Goal: Check status: Check status

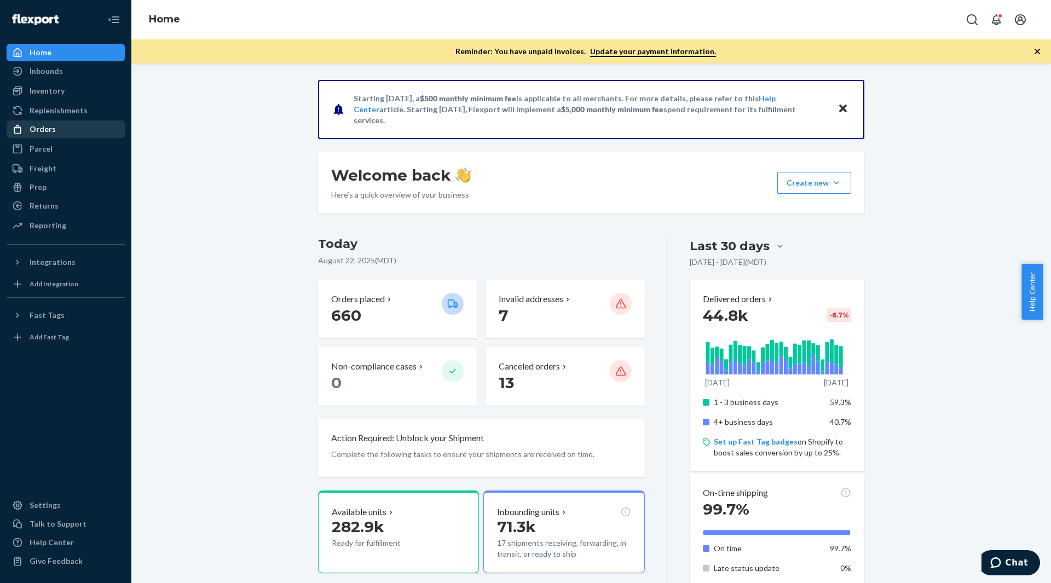
click at [51, 131] on div "Orders" at bounding box center [43, 129] width 26 height 11
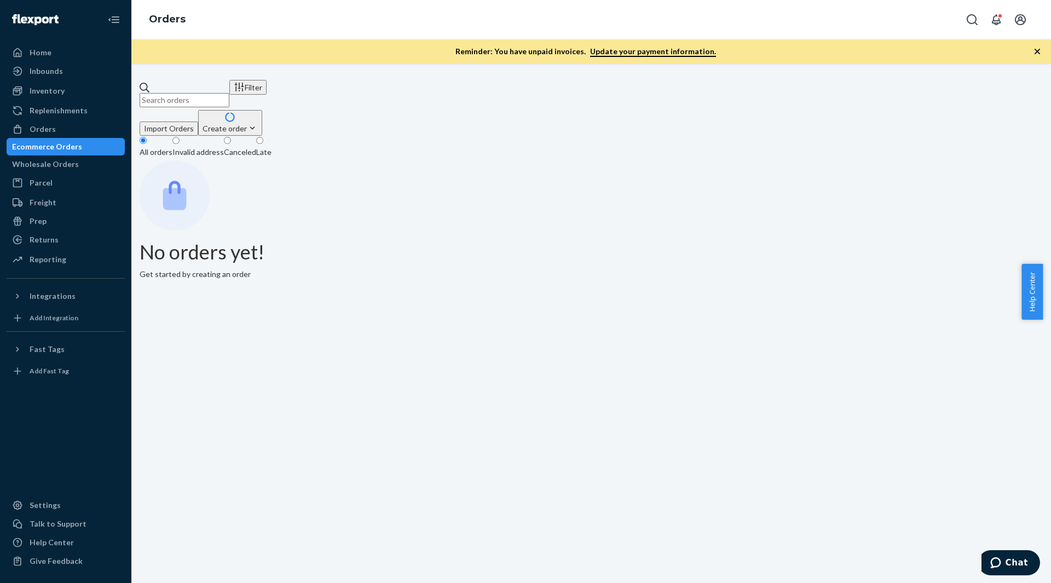
click at [195, 93] on input "text" at bounding box center [185, 100] width 90 height 14
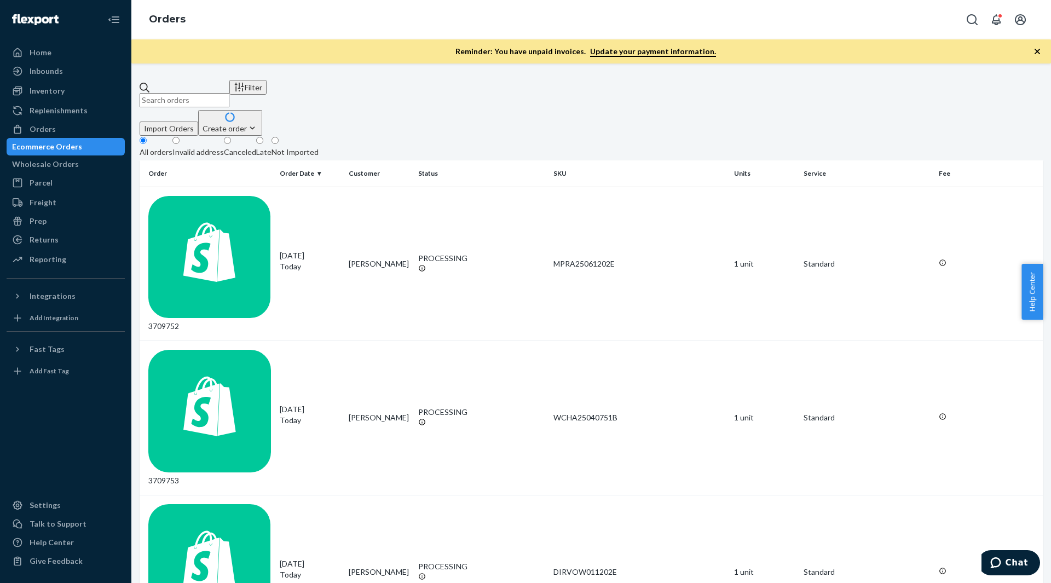
paste input "3699311"
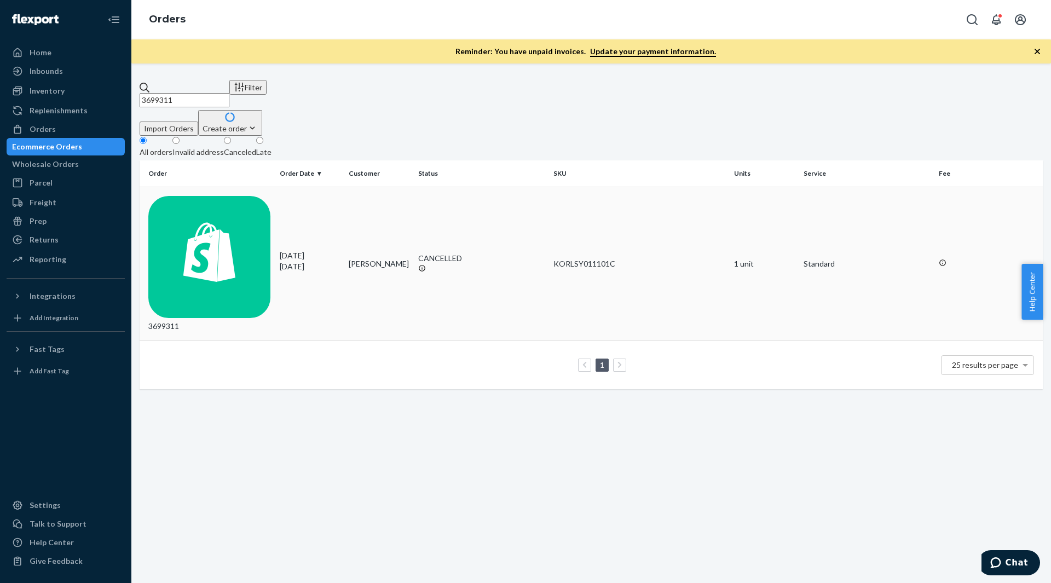
type input "3699311"
click at [241, 199] on div "3699311" at bounding box center [209, 264] width 123 height 136
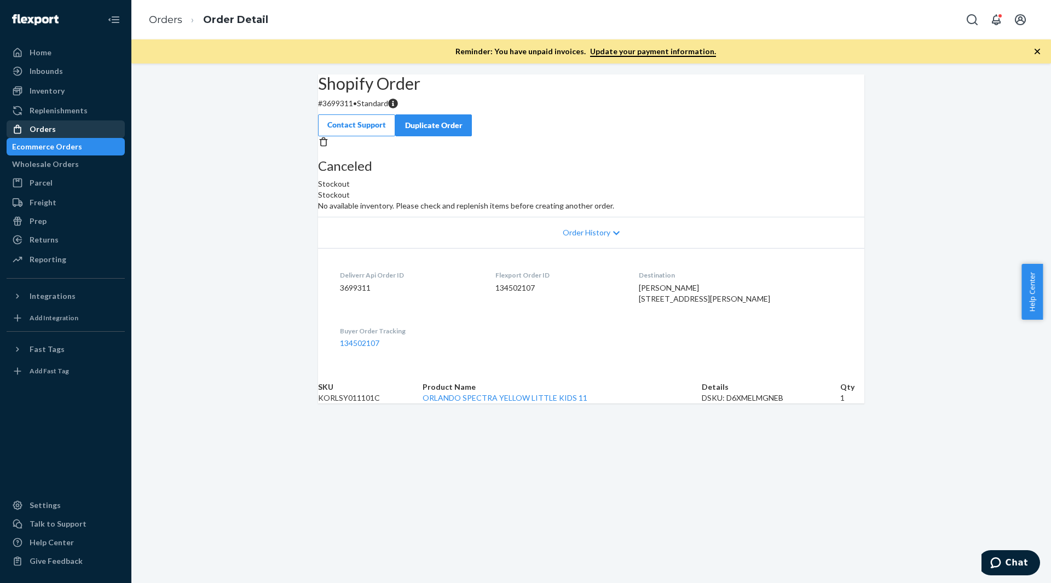
click at [67, 123] on div "Orders" at bounding box center [66, 128] width 116 height 15
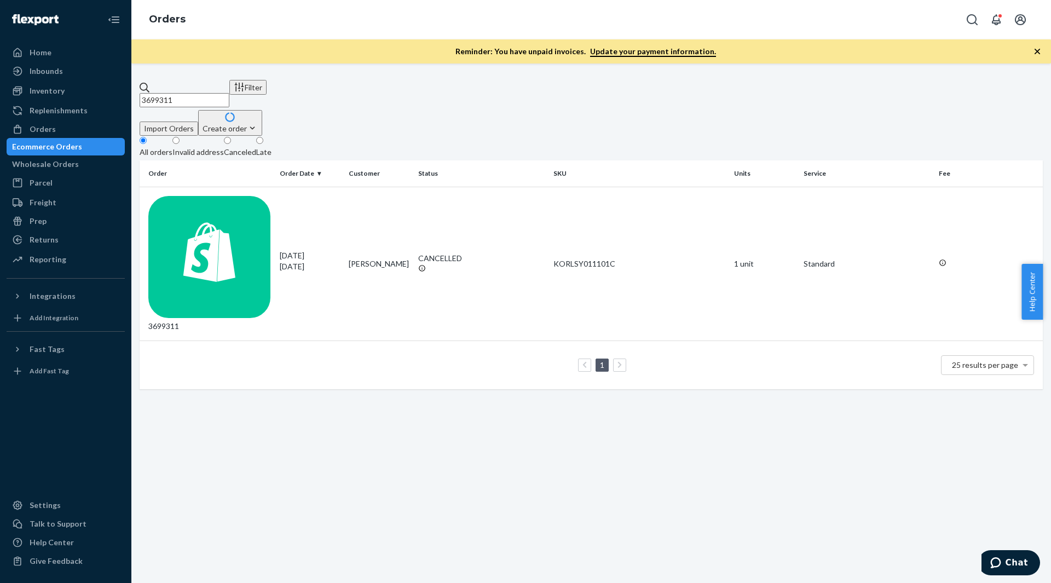
click at [203, 93] on input "3699311" at bounding box center [185, 100] width 90 height 14
paste input "701805"
type input "3701805"
click at [240, 196] on div "3701805" at bounding box center [209, 264] width 123 height 136
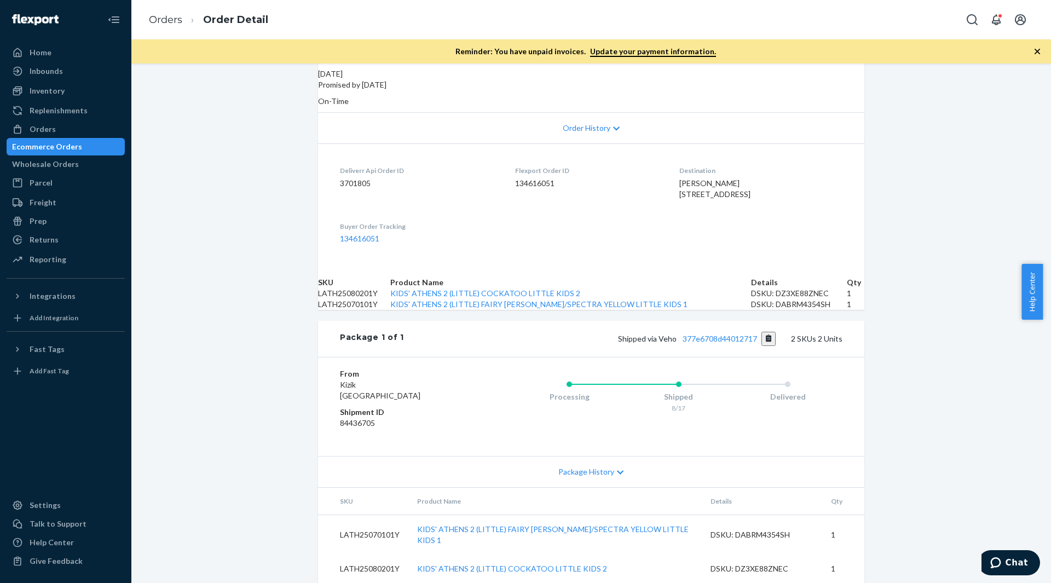
scroll to position [264, 0]
click at [720, 339] on link "377e6708d44012717" at bounding box center [719, 338] width 74 height 9
click at [78, 130] on div "Orders" at bounding box center [66, 128] width 116 height 15
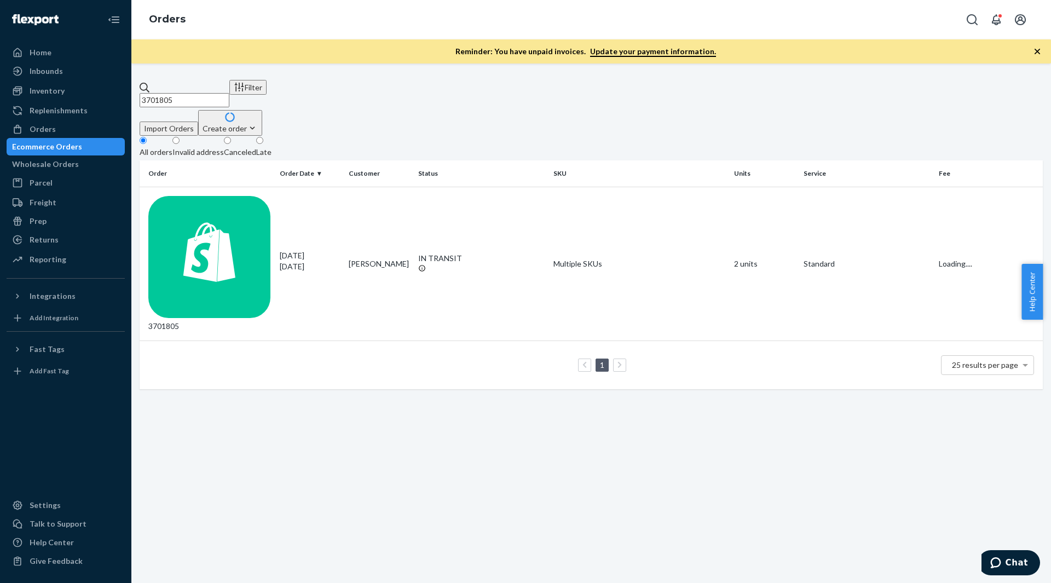
click at [213, 93] on input "3701805" at bounding box center [185, 100] width 90 height 14
click at [212, 93] on input "3701805" at bounding box center [185, 100] width 90 height 14
paste input "EXC-3634310-1"
type input "EXC-3634310-1"
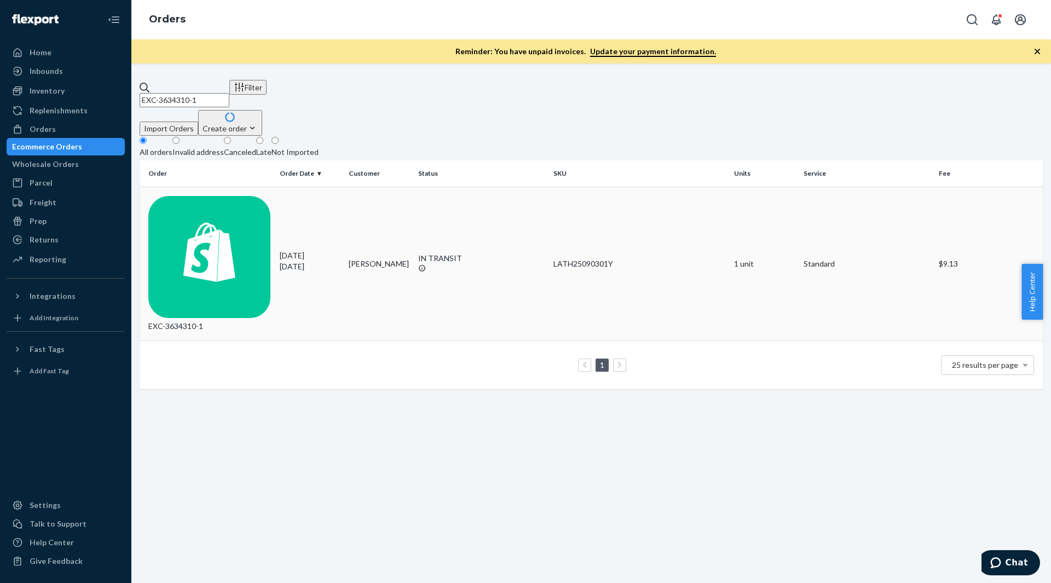
click at [237, 196] on div "EXC-3634310-1" at bounding box center [209, 264] width 123 height 136
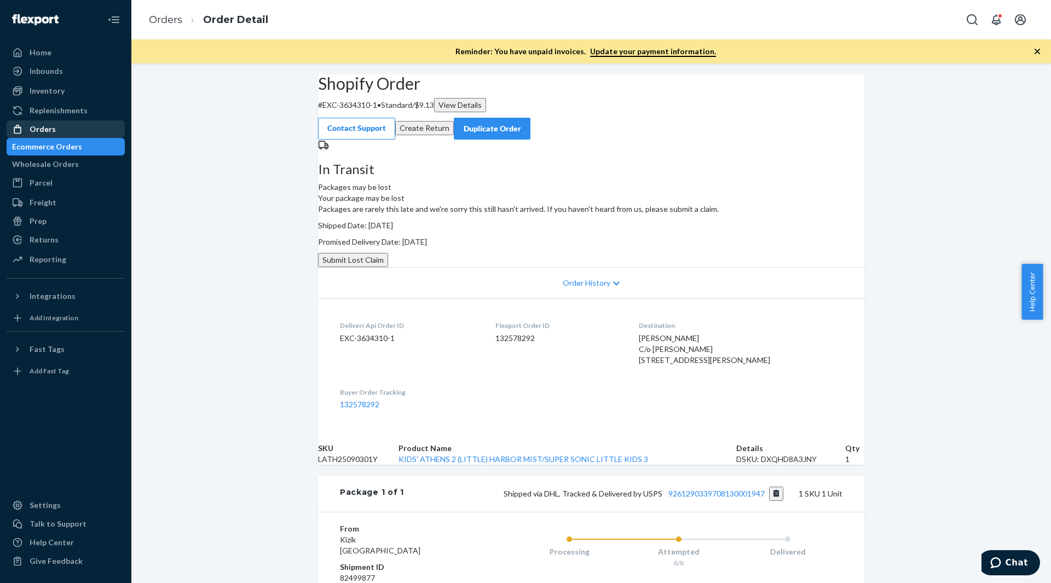
click at [47, 127] on div "Orders" at bounding box center [43, 129] width 26 height 11
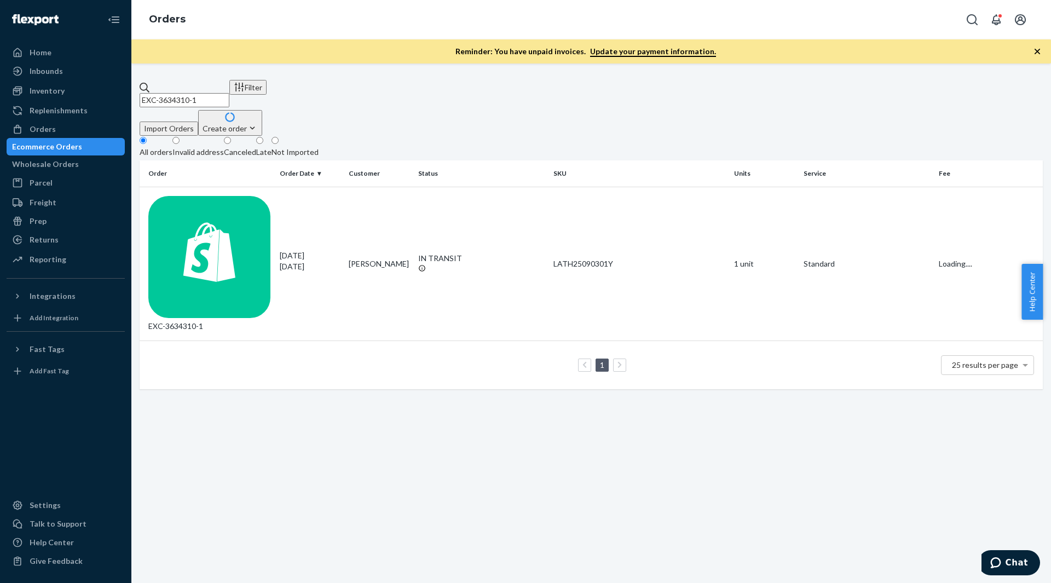
click at [224, 93] on input "EXC-3634310-1" at bounding box center [185, 100] width 90 height 14
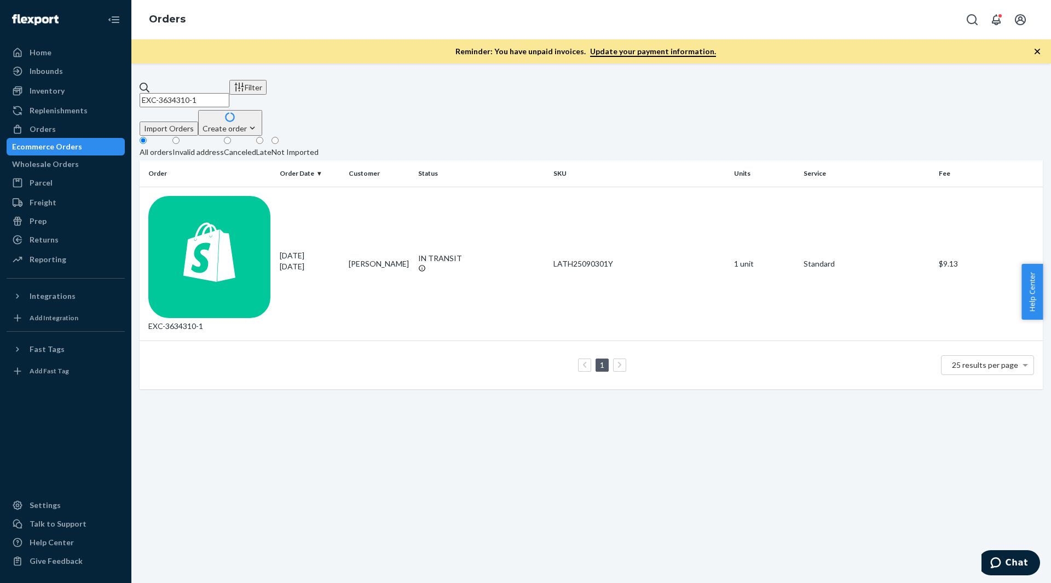
paste input "3695734"
click at [229, 93] on input "3695734" at bounding box center [185, 100] width 90 height 14
paste input "2707"
type input "3692707"
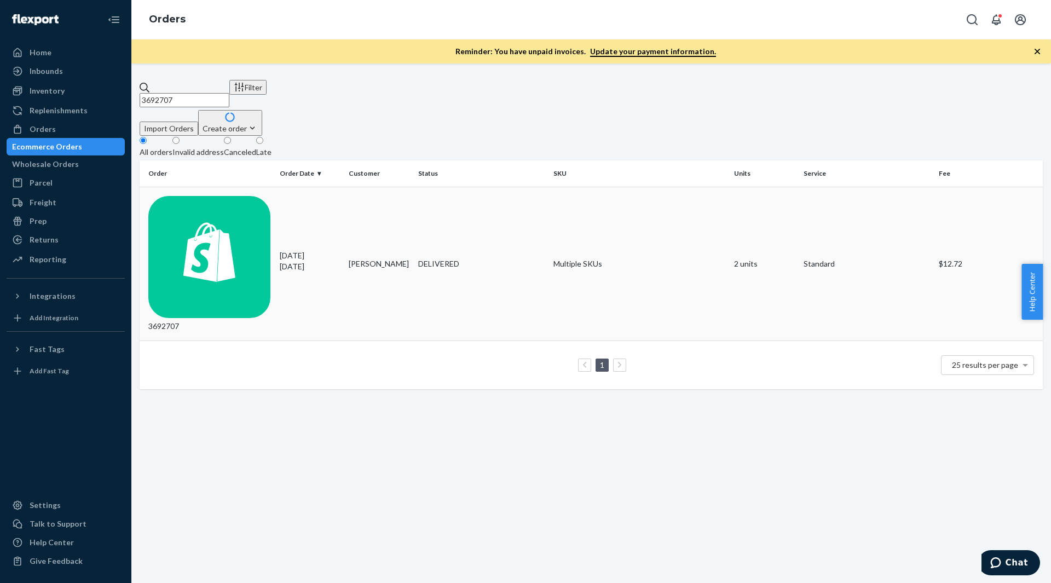
click at [266, 196] on div "3692707" at bounding box center [209, 264] width 123 height 136
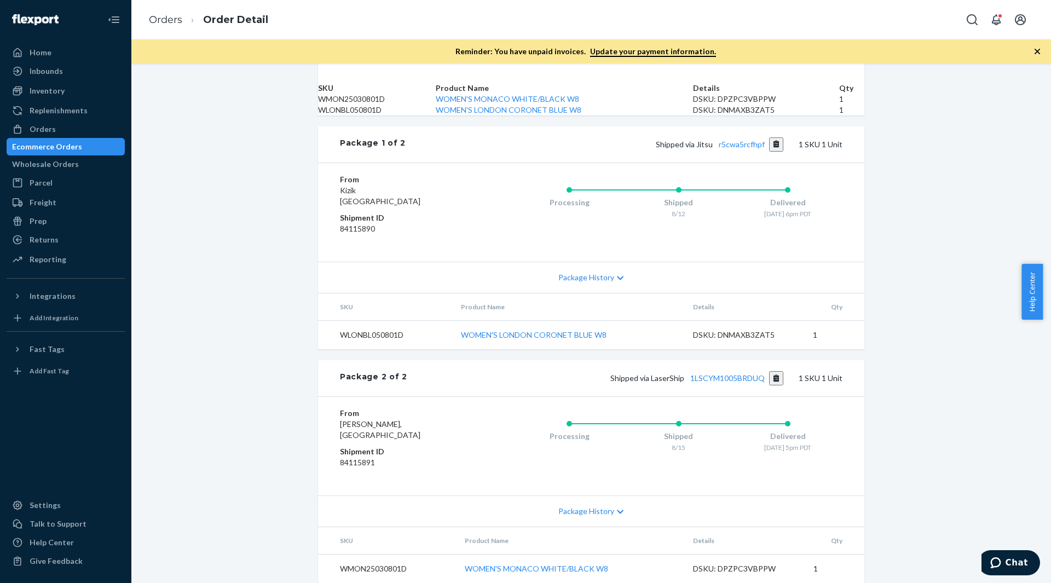
scroll to position [469, 0]
click at [775, 371] on button "Copy tracking number" at bounding box center [776, 378] width 15 height 14
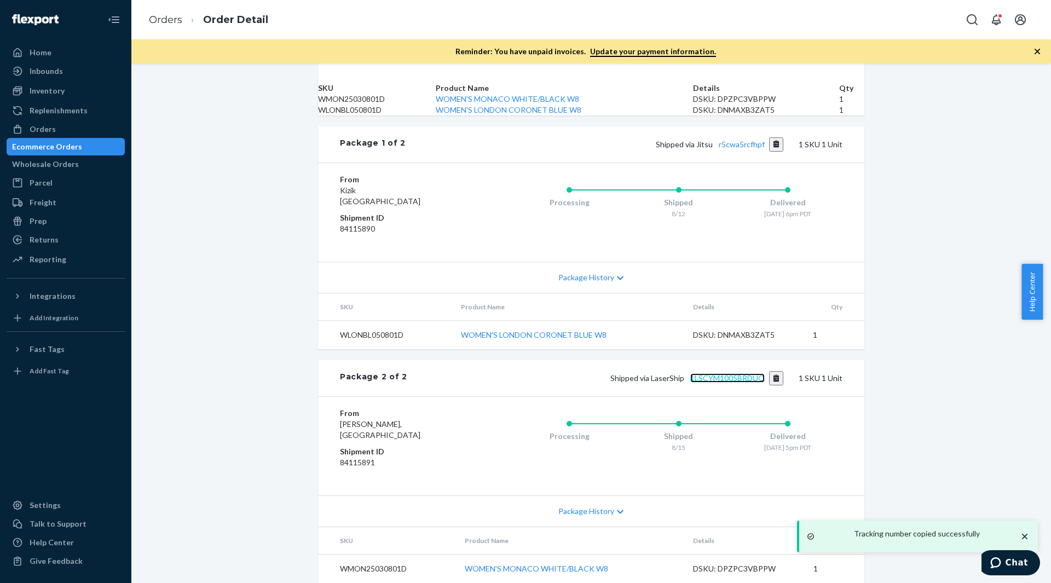
click at [751, 373] on link "1LSCYM1005BRDUQ" at bounding box center [727, 377] width 74 height 9
click at [53, 94] on div "Inventory" at bounding box center [47, 90] width 35 height 11
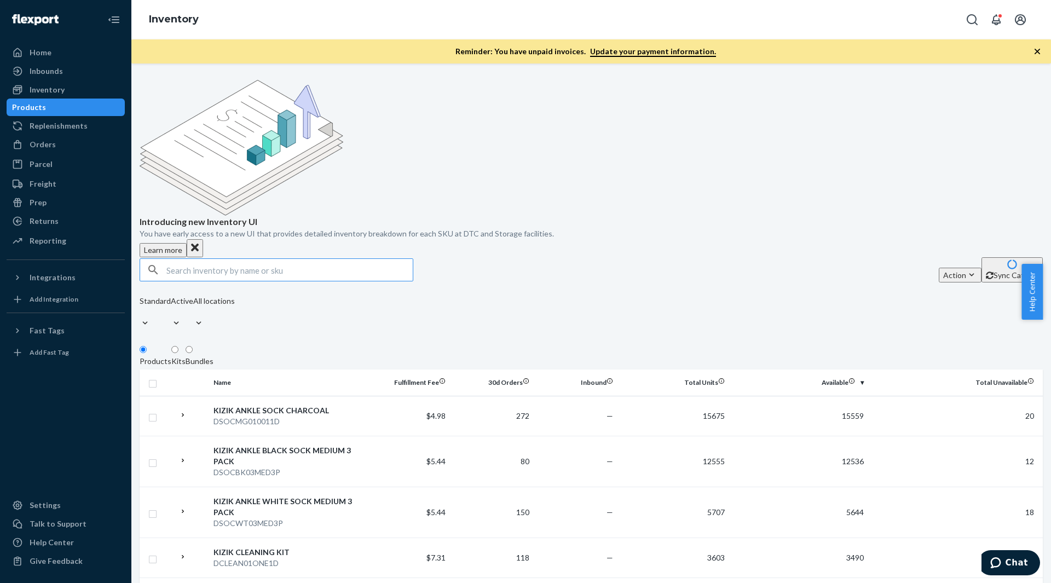
click at [230, 259] on input "text" at bounding box center [289, 270] width 246 height 22
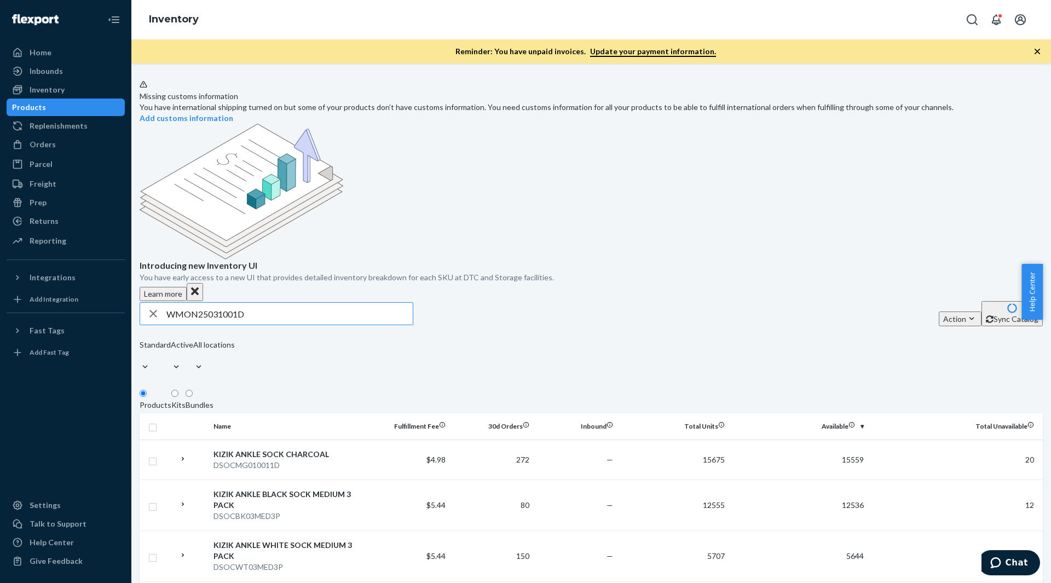
type input "WMON25031001D"
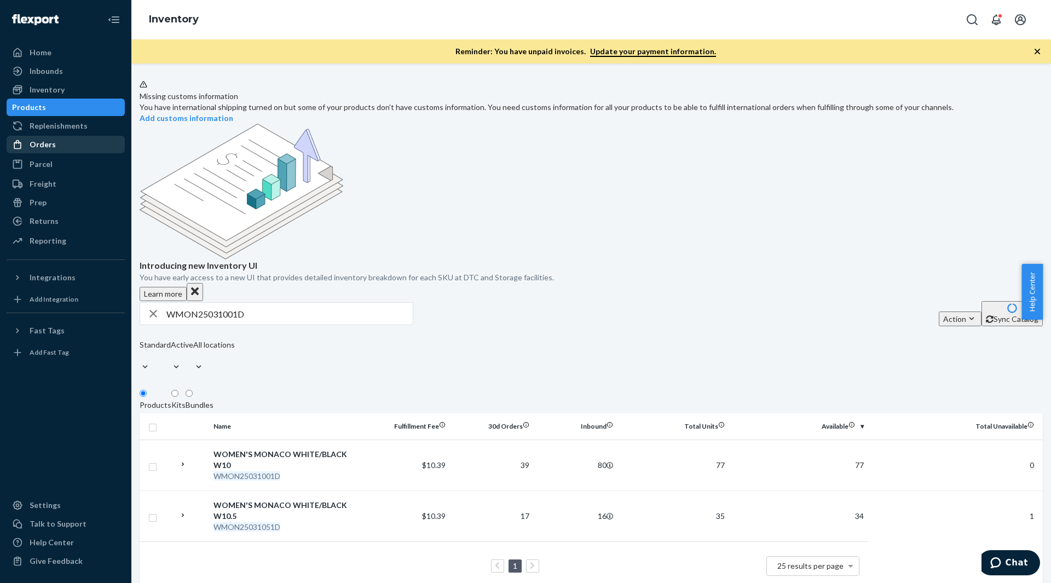
click at [53, 146] on div "Orders" at bounding box center [43, 144] width 26 height 11
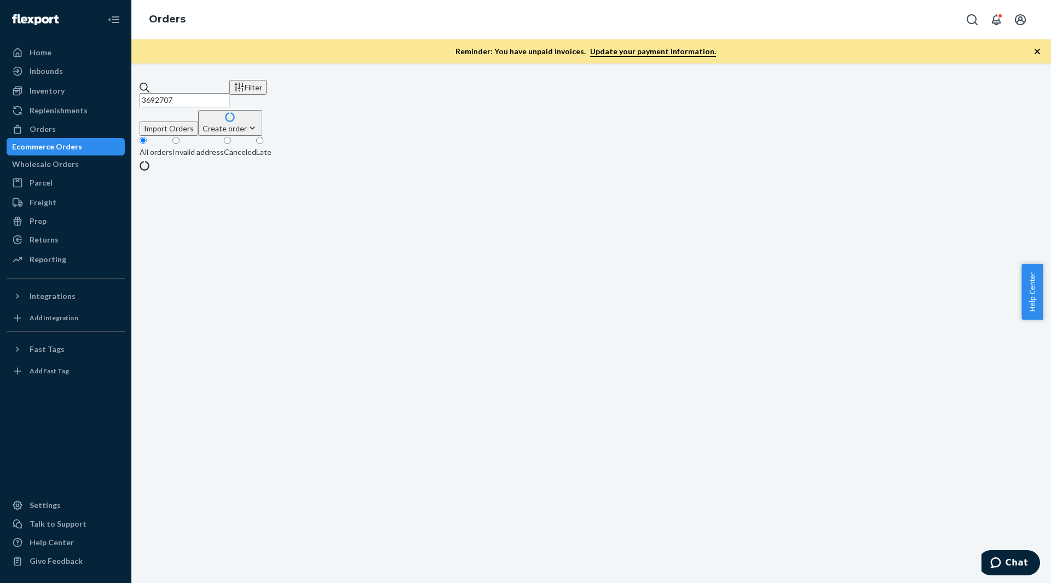
click at [201, 93] on input "3692707" at bounding box center [185, 100] width 90 height 14
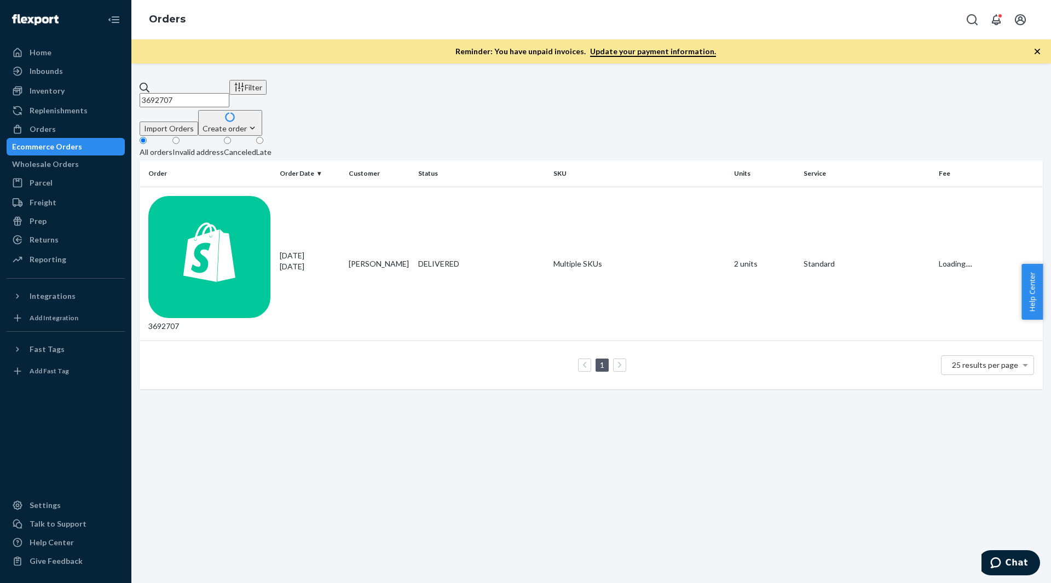
click at [201, 93] on input "3692707" at bounding box center [185, 100] width 90 height 14
paste input "603"
type input "3696037"
click at [211, 93] on input "3696037" at bounding box center [185, 100] width 90 height 14
click at [212, 93] on input "3696037" at bounding box center [185, 100] width 90 height 14
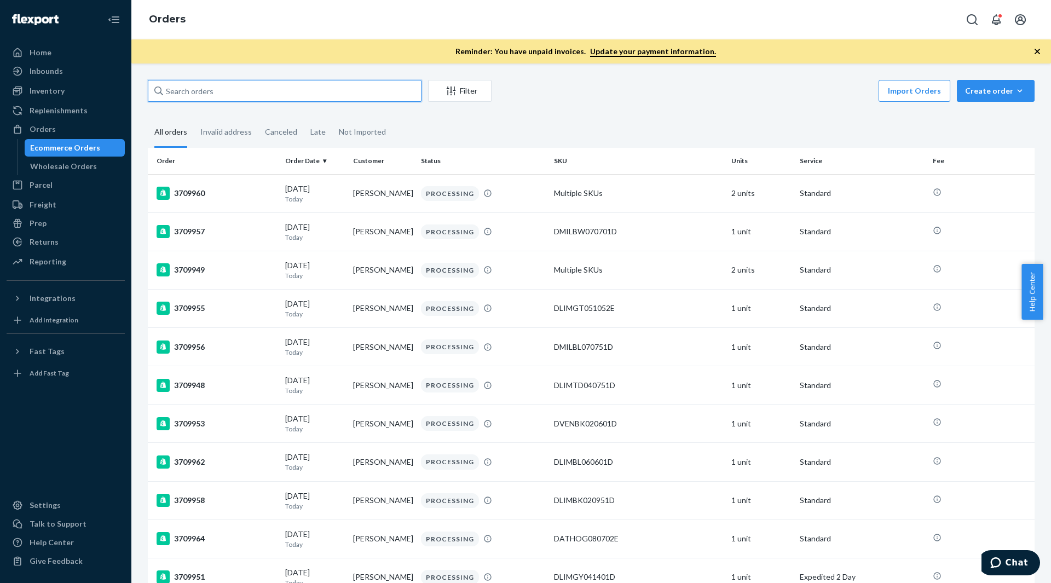
click at [170, 92] on input "text" at bounding box center [285, 91] width 274 height 22
paste input "3709933"
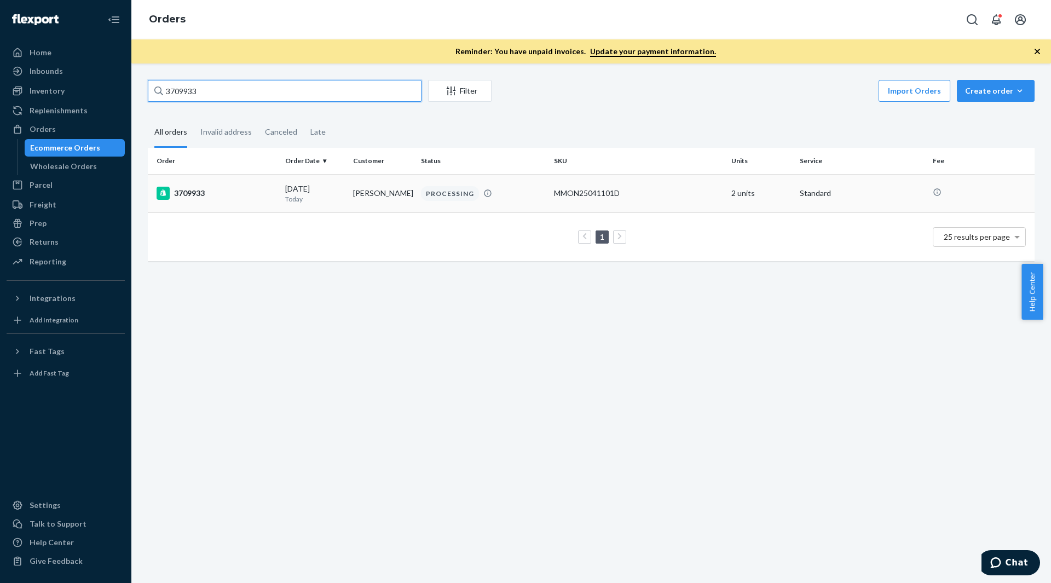
type input "3709933"
click at [213, 205] on td "3709933" at bounding box center [214, 193] width 133 height 38
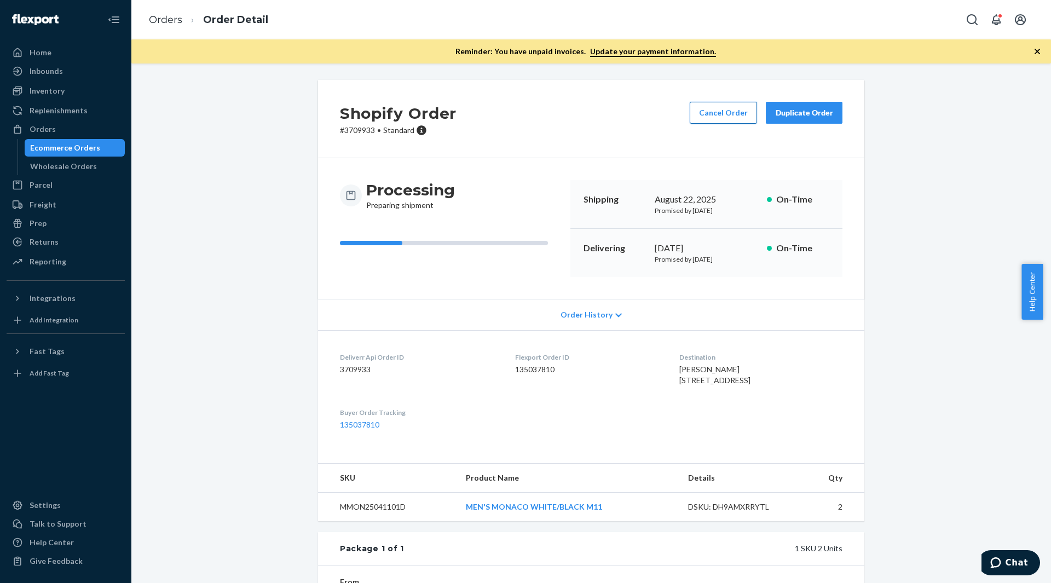
click at [731, 117] on button "Cancel Order" at bounding box center [722, 113] width 67 height 22
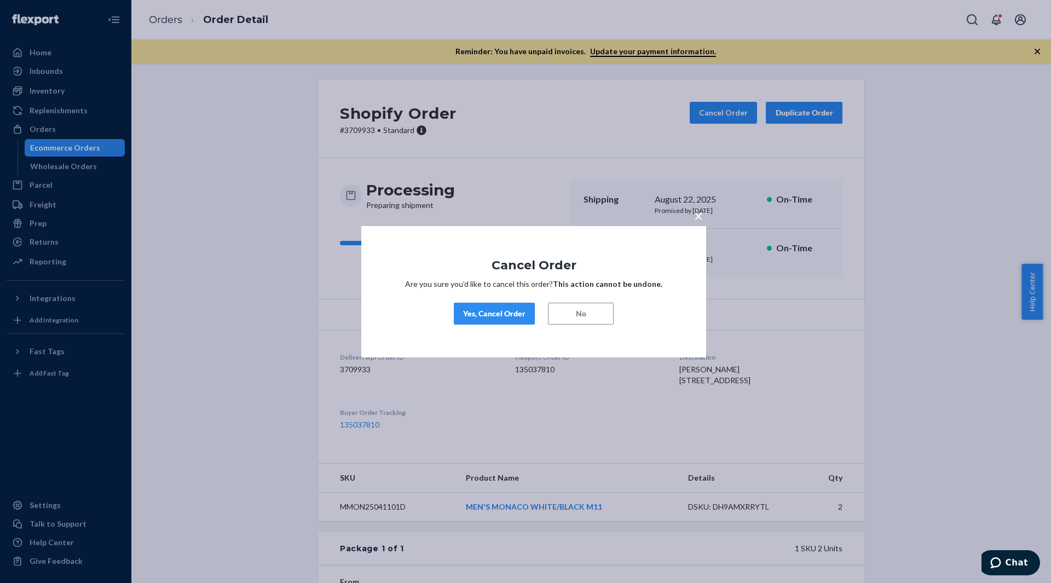
click at [512, 312] on div "Yes, Cancel Order" at bounding box center [494, 313] width 62 height 11
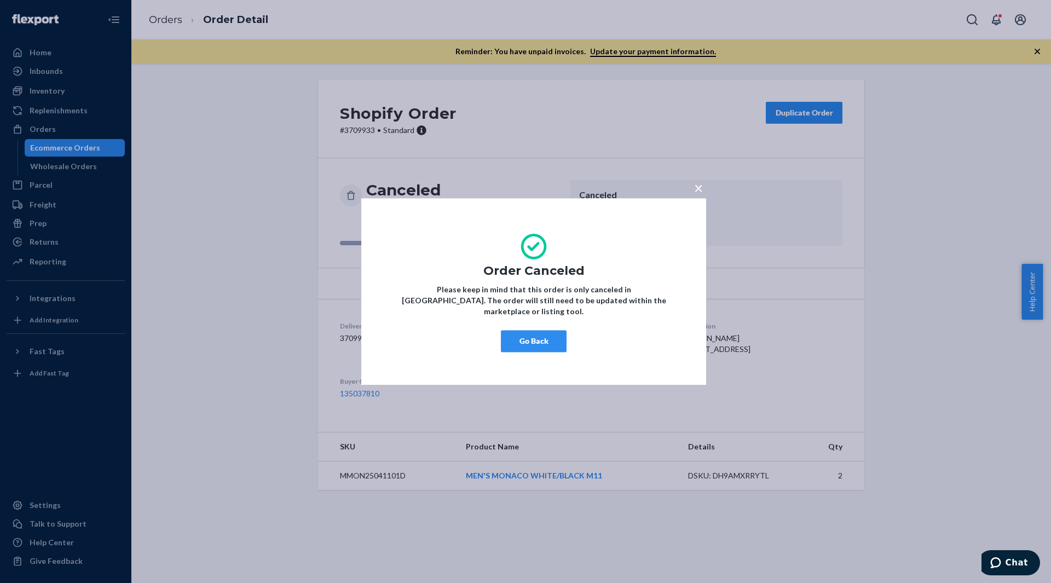
click at [69, 132] on div "× Order Canceled Please keep in mind that this order is only canceled in [GEOGR…" at bounding box center [525, 291] width 1051 height 583
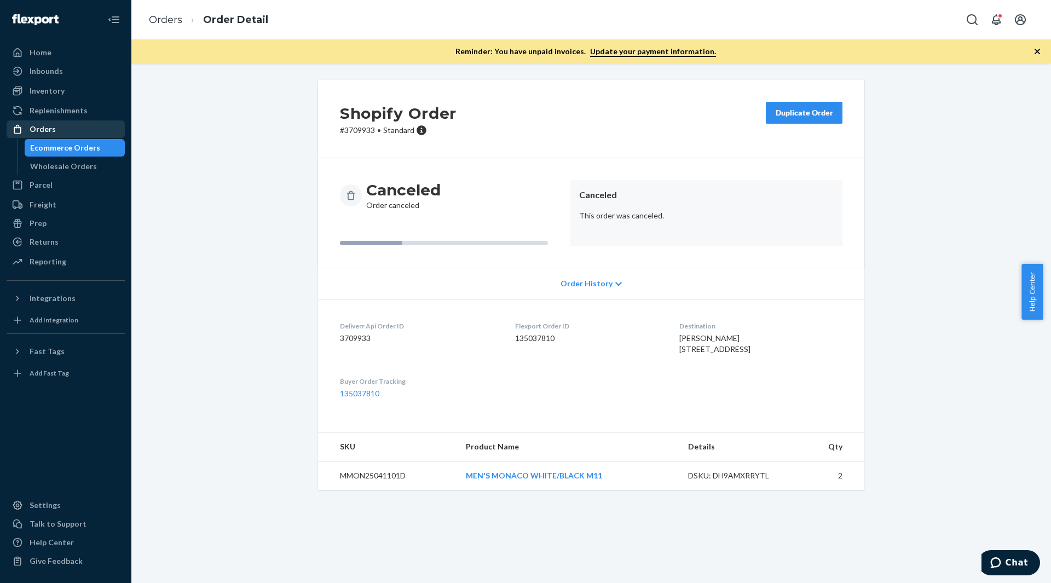
click at [69, 132] on div "Orders" at bounding box center [66, 128] width 116 height 15
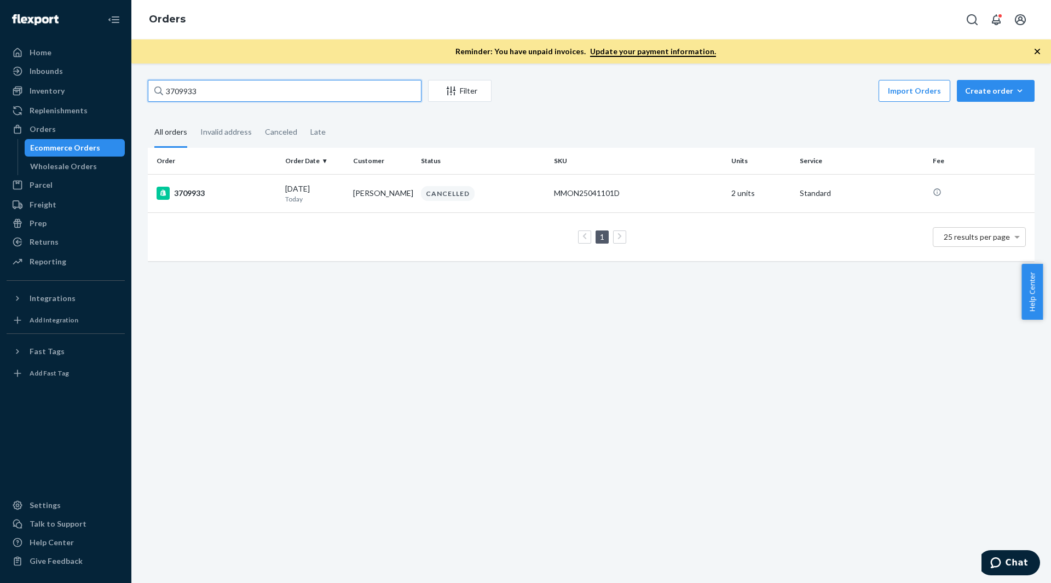
click at [194, 89] on input "3709933" at bounding box center [285, 91] width 274 height 22
paste input "365"
type input "3703653"
click at [214, 201] on td "3703653" at bounding box center [214, 193] width 133 height 38
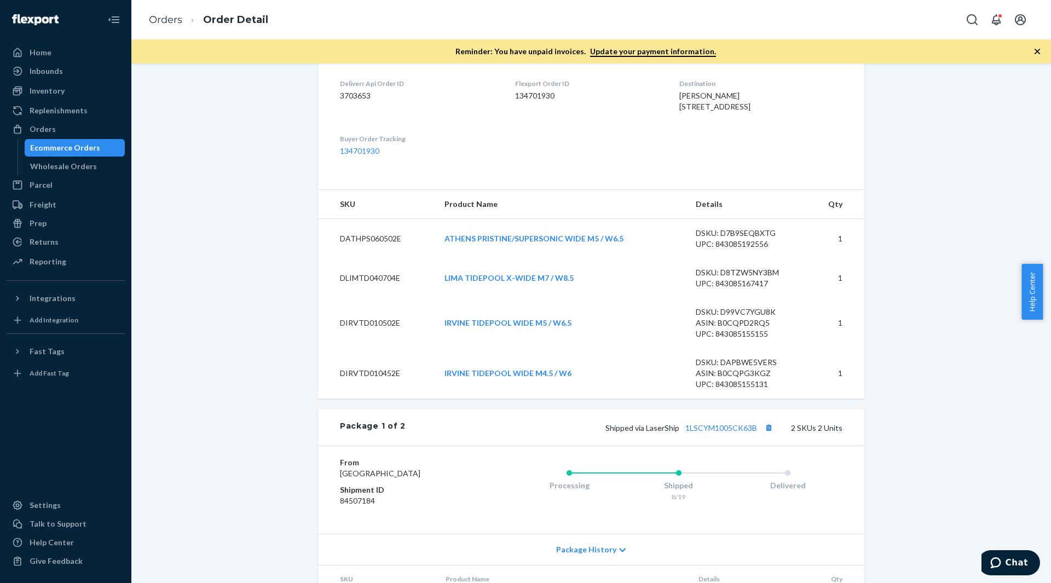
scroll to position [438, 0]
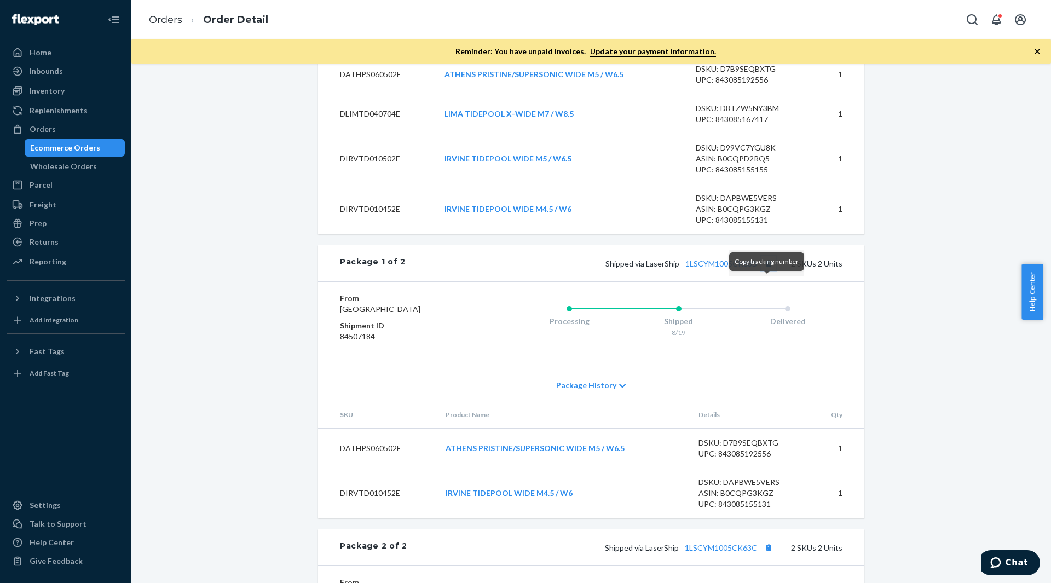
click at [767, 270] on button "Copy tracking number" at bounding box center [768, 263] width 14 height 14
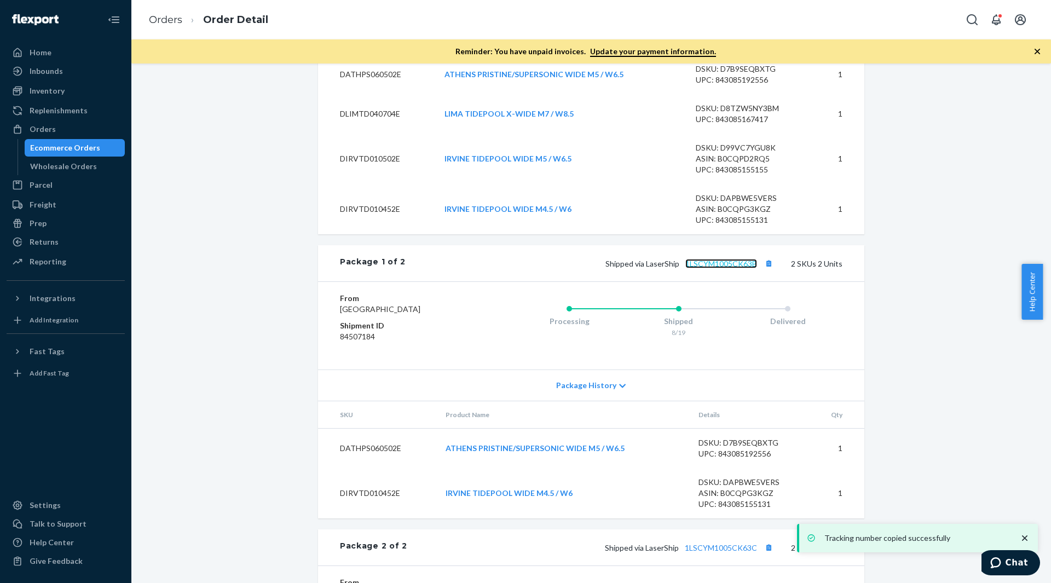
click at [718, 268] on link "1LSCYM1005CK63B" at bounding box center [721, 263] width 72 height 9
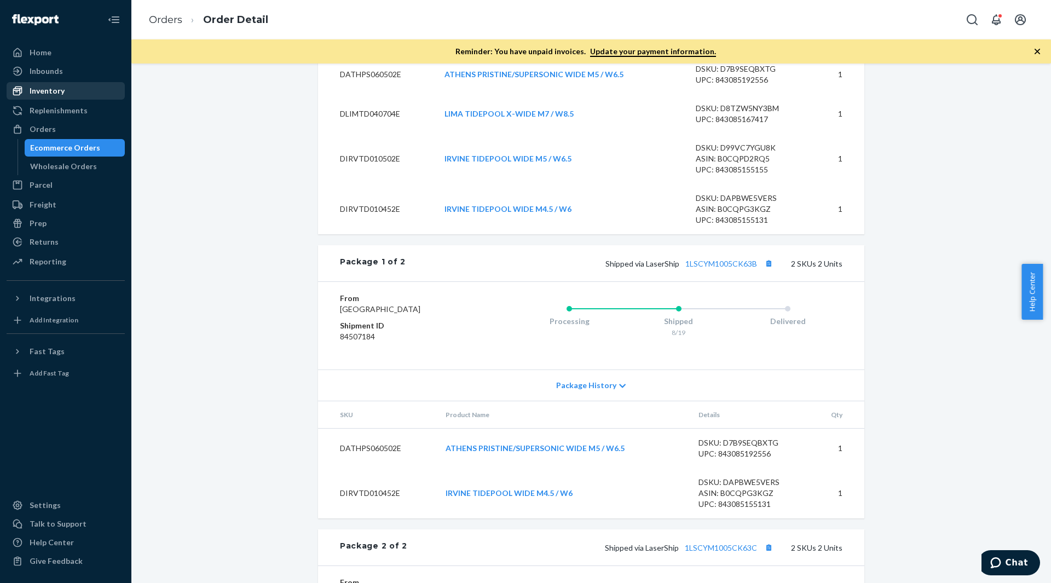
click at [72, 95] on div "Inventory" at bounding box center [66, 90] width 116 height 15
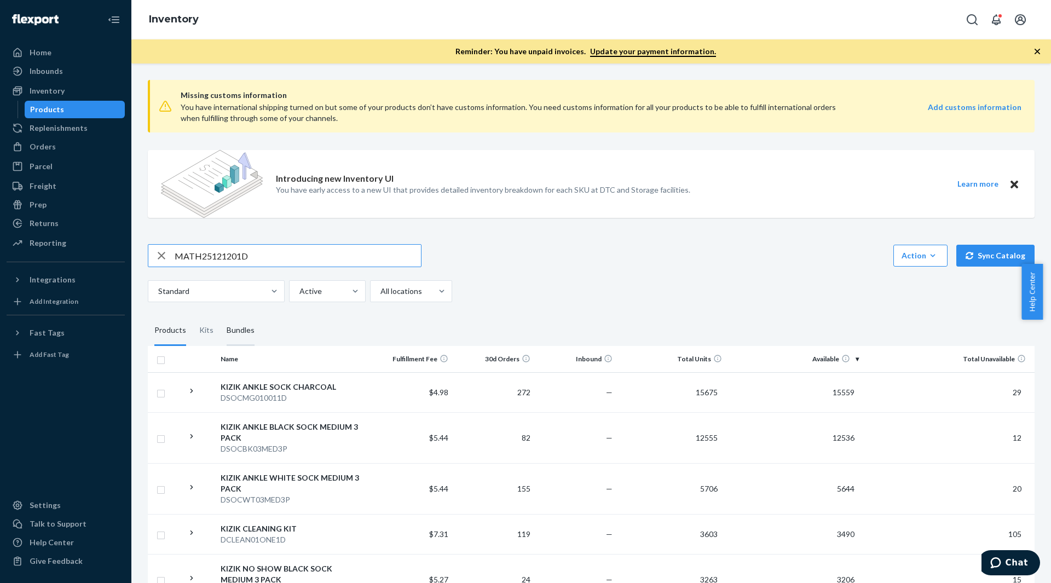
type input "MATH25121201D"
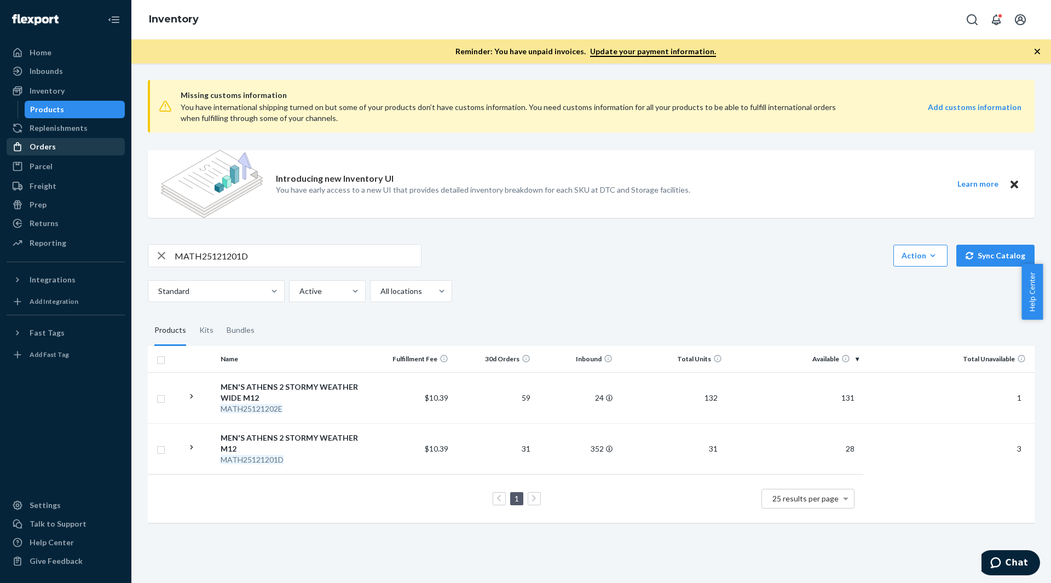
click at [63, 148] on div "Orders" at bounding box center [66, 146] width 116 height 15
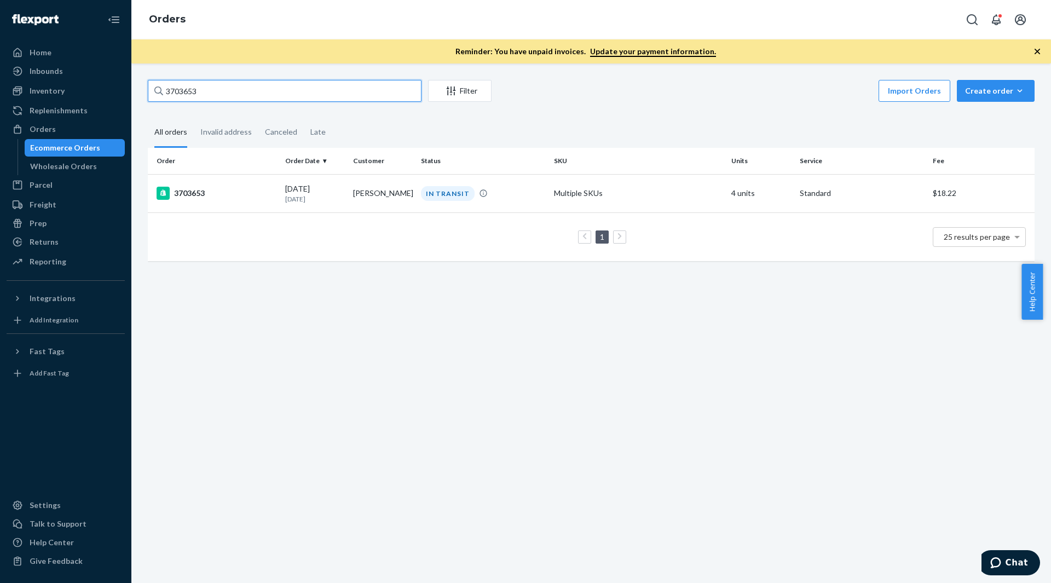
click at [204, 96] on input "3703653" at bounding box center [285, 91] width 274 height 22
paste input "695894"
click at [62, 126] on div "Orders" at bounding box center [66, 128] width 116 height 15
click at [239, 86] on input "3695894" at bounding box center [285, 91] width 274 height 22
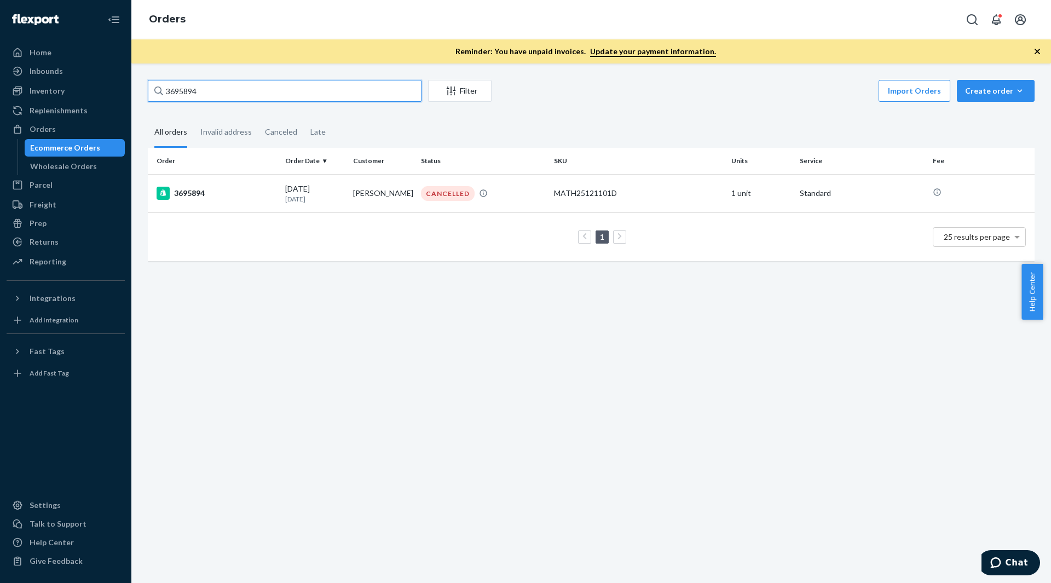
click at [239, 86] on input "3695894" at bounding box center [285, 91] width 274 height 22
paste input "738"
type input "3695738"
click at [65, 95] on div "Inventory" at bounding box center [66, 90] width 116 height 15
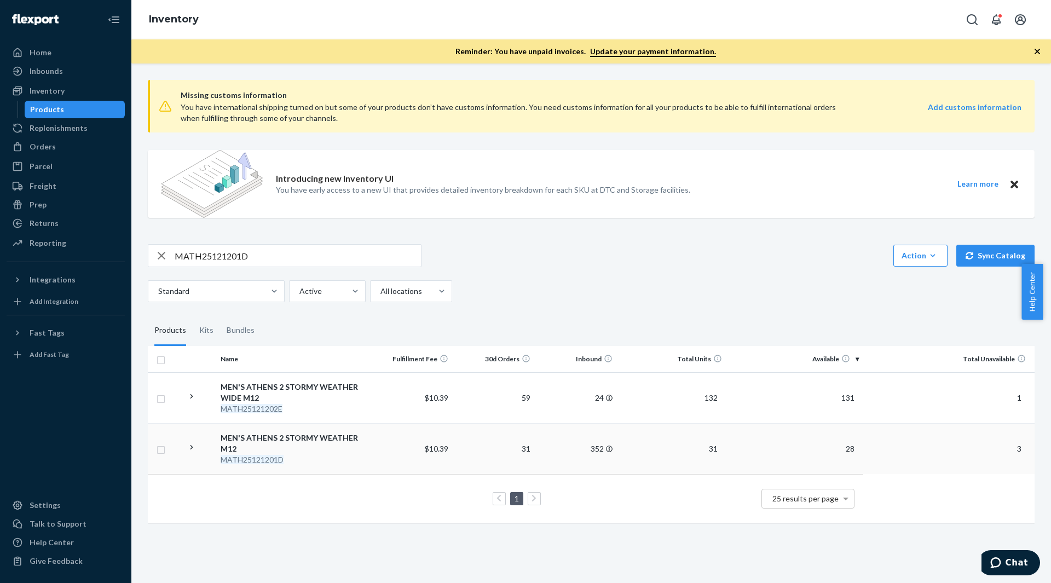
click at [318, 447] on div "MEN'S ATHENS 2 STORMY WEATHER M12" at bounding box center [292, 443] width 145 height 22
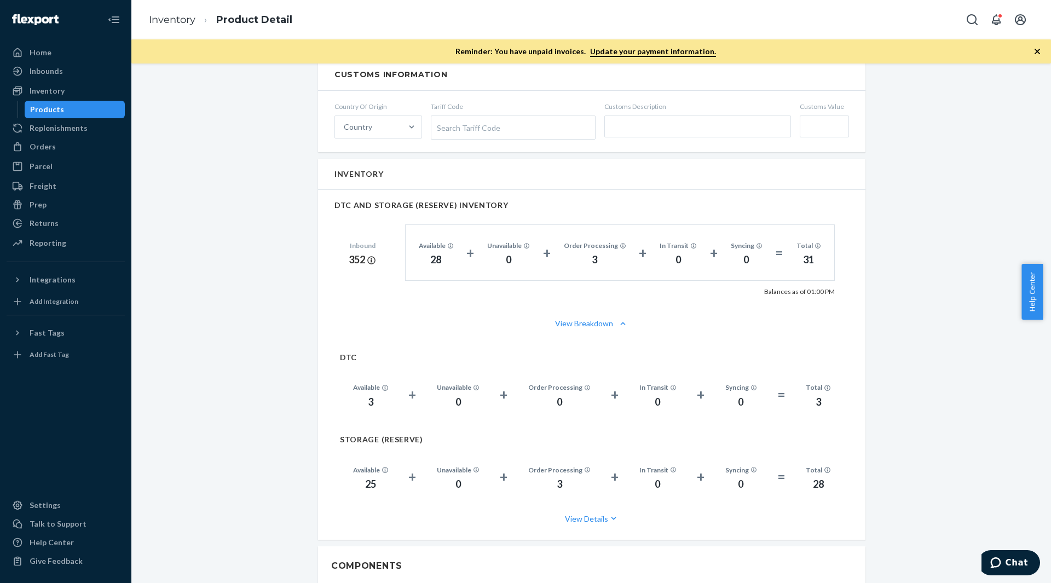
scroll to position [711, 0]
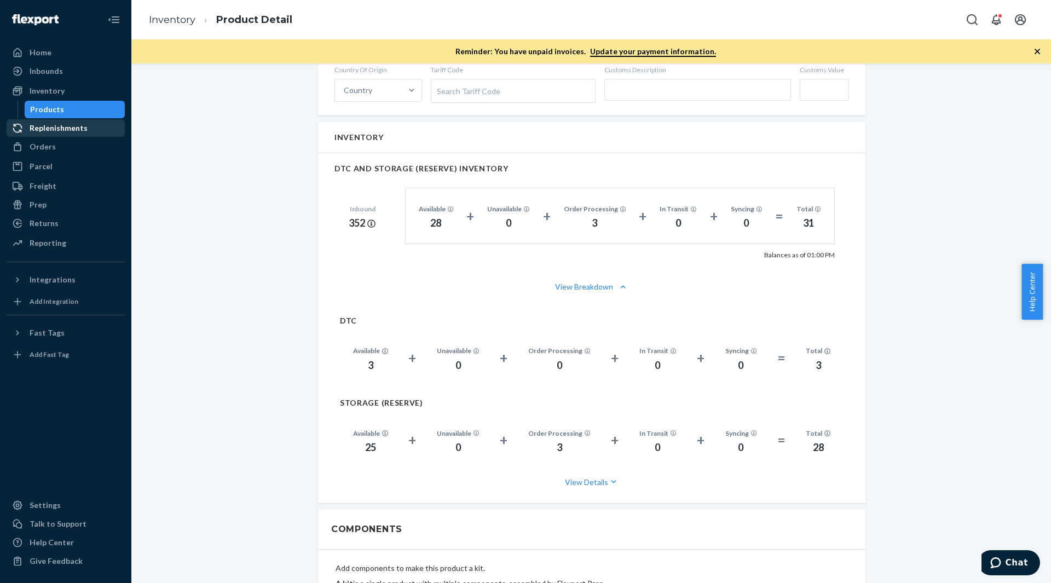
drag, startPoint x: 49, startPoint y: 153, endPoint x: 113, endPoint y: 124, distance: 70.1
click at [49, 153] on div "Orders" at bounding box center [66, 146] width 116 height 15
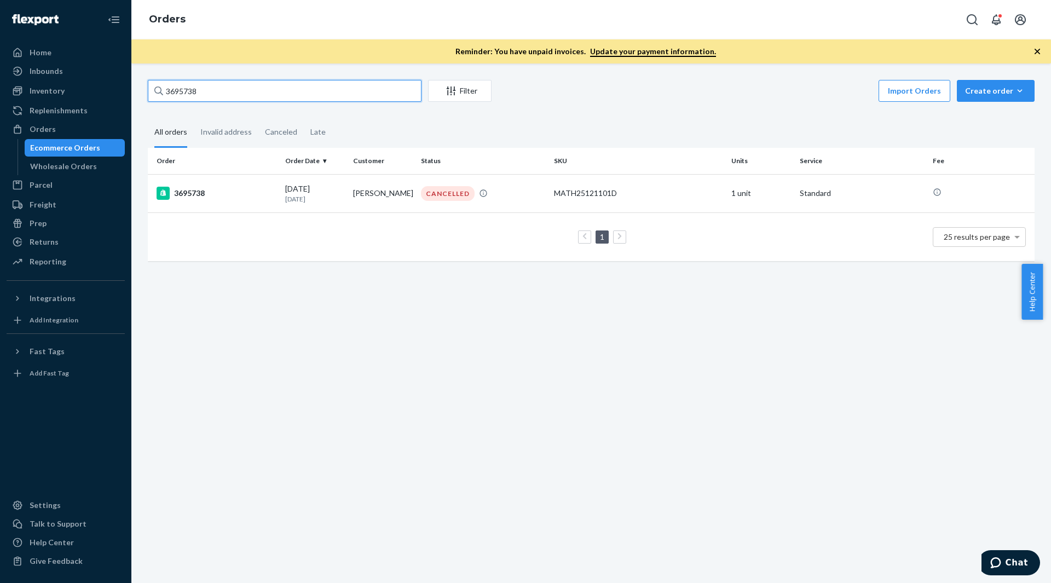
click at [234, 91] on input "3695738" at bounding box center [285, 91] width 274 height 22
paste input "703209"
type input "3703209"
click at [267, 190] on div "3703209" at bounding box center [216, 193] width 120 height 13
